Goal: Manage account settings

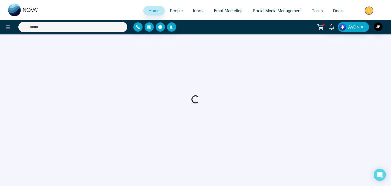
select select "*"
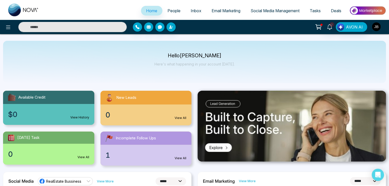
click at [376, 30] on img "button" at bounding box center [376, 26] width 9 height 9
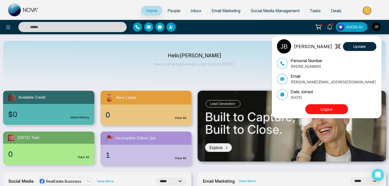
click at [125, 58] on div "[PERSON_NAME] Update Personal Number [PHONE_NUMBER] Email [PERSON_NAME][EMAIL_A…" at bounding box center [194, 93] width 389 height 186
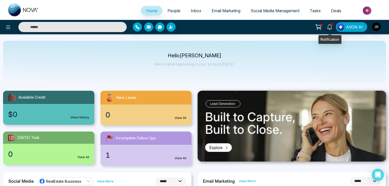
click at [328, 28] on icon at bounding box center [330, 27] width 6 height 6
click at [195, 82] on div "Hello [PERSON_NAME] Here's what happening in your account [DATE]." at bounding box center [194, 62] width 383 height 42
click at [378, 27] on img "button" at bounding box center [376, 26] width 9 height 9
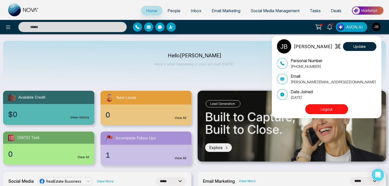
click at [249, 55] on div "[PERSON_NAME] Update Personal Number [PHONE_NUMBER] Email [PERSON_NAME][EMAIL_A…" at bounding box center [194, 93] width 389 height 186
